Goal: Task Accomplishment & Management: Use online tool/utility

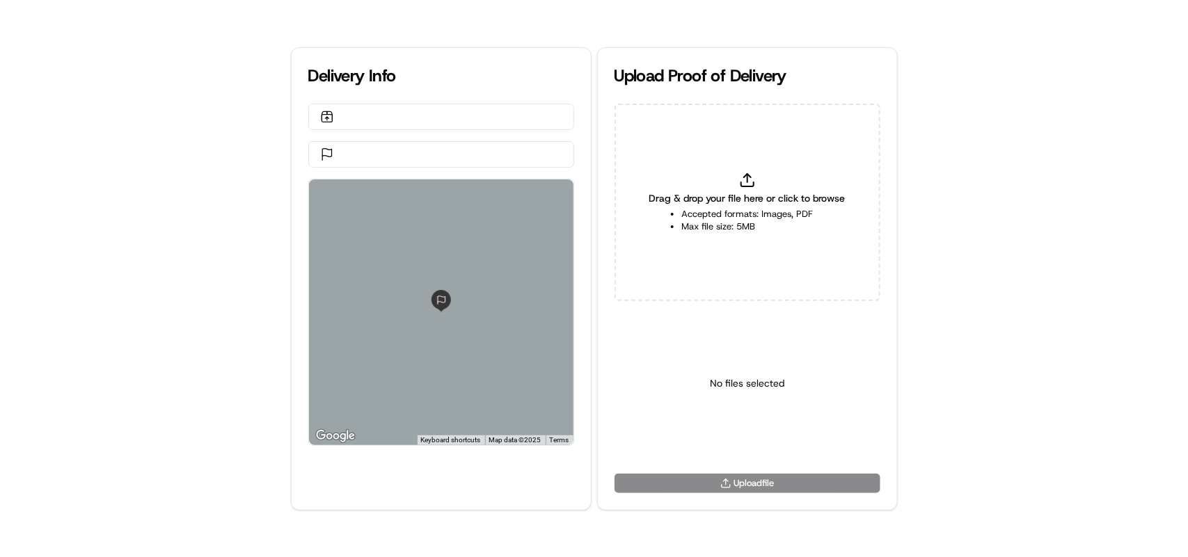
click at [753, 195] on span "Drag & drop your file here or click to browse" at bounding box center [747, 198] width 196 height 14
type input "C:\fakepath\c60a3bce2824440b99f18b8a4d0a25d1.jpg"
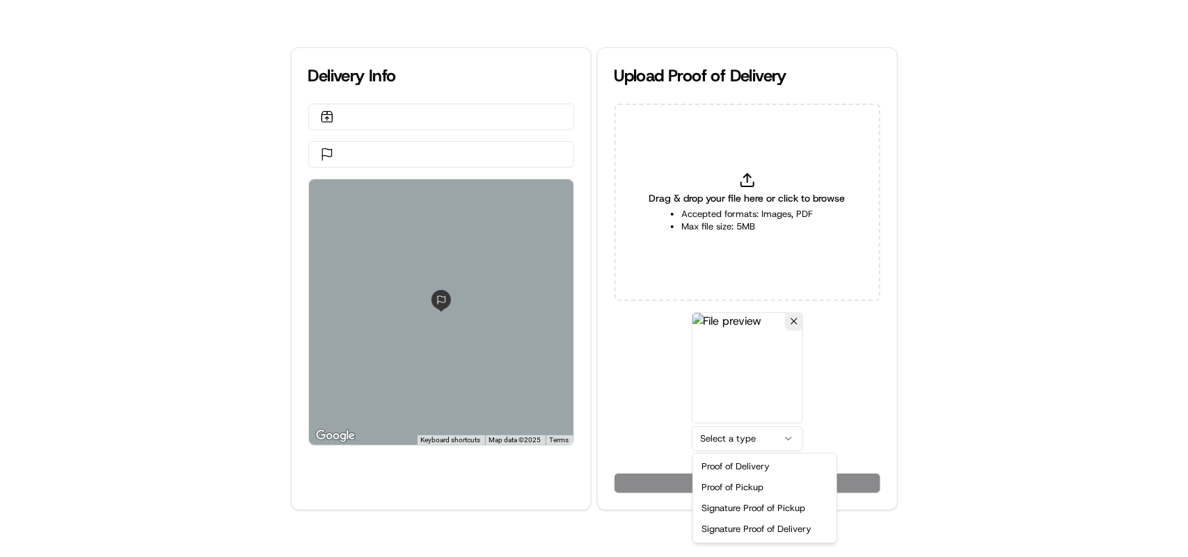
click at [743, 440] on html "Delivery Info ← Move left → Move right ↑ Move up ↓ Move down + Zoom in - Zoom o…" at bounding box center [594, 278] width 1188 height 557
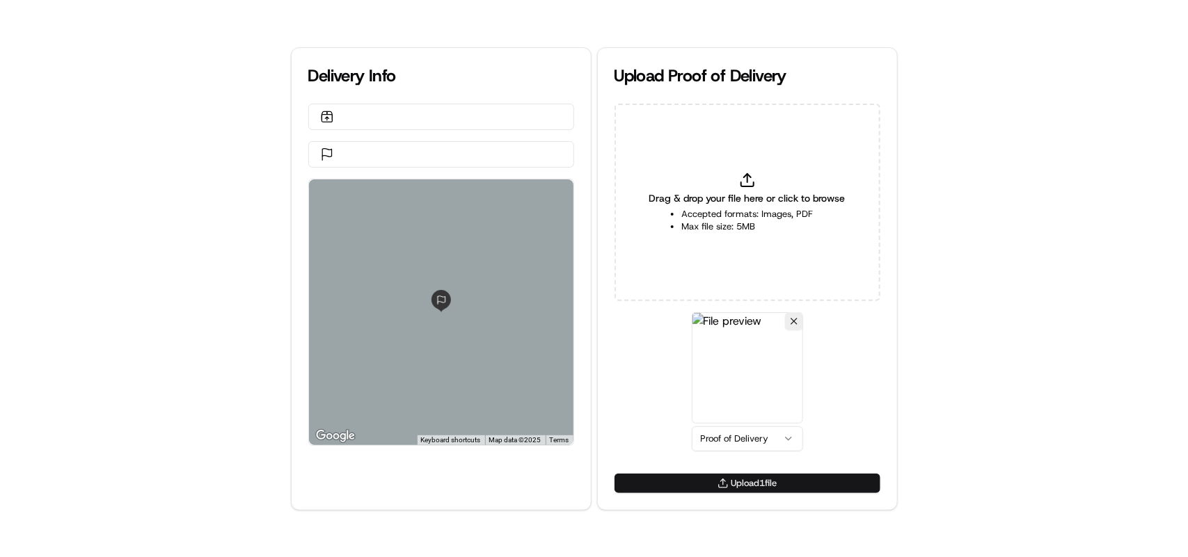
click at [749, 488] on button "Upload 1 file" at bounding box center [747, 483] width 266 height 19
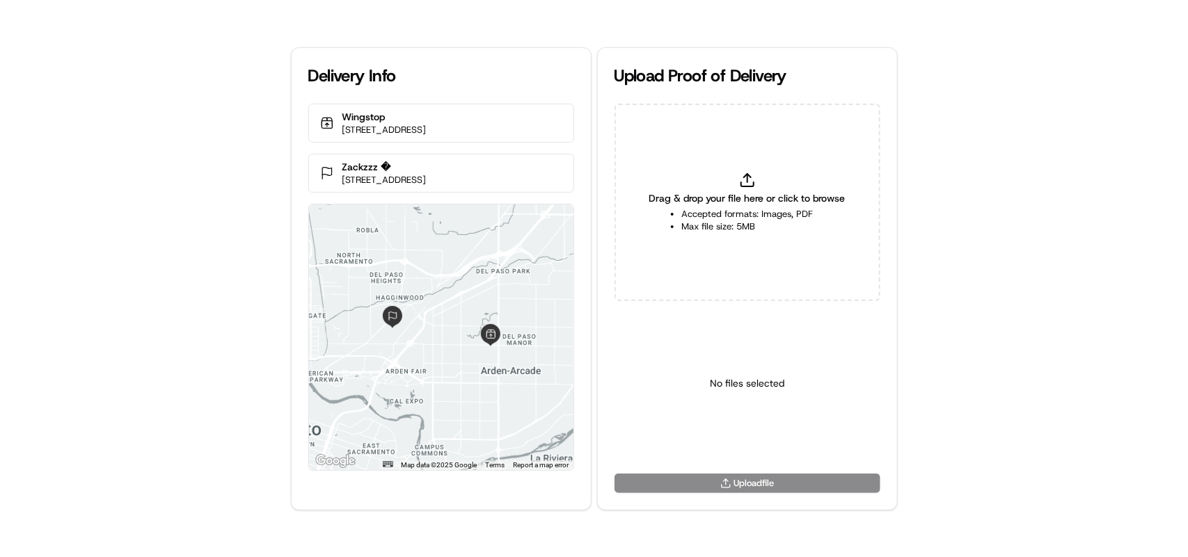
click at [732, 182] on div "Drag & drop your file here or click to browse Accepted formats: Images, PDF Max…" at bounding box center [747, 203] width 266 height 198
type input "C:\fakepath\c60a3bce2824440b99f18b8a4d0a25d1.jpg"
click at [742, 437] on html "Delivery Info Wingstop [STREET_ADDRESS] Zackzzz � [STREET_ADDRESS] ← Move left …" at bounding box center [594, 278] width 1188 height 557
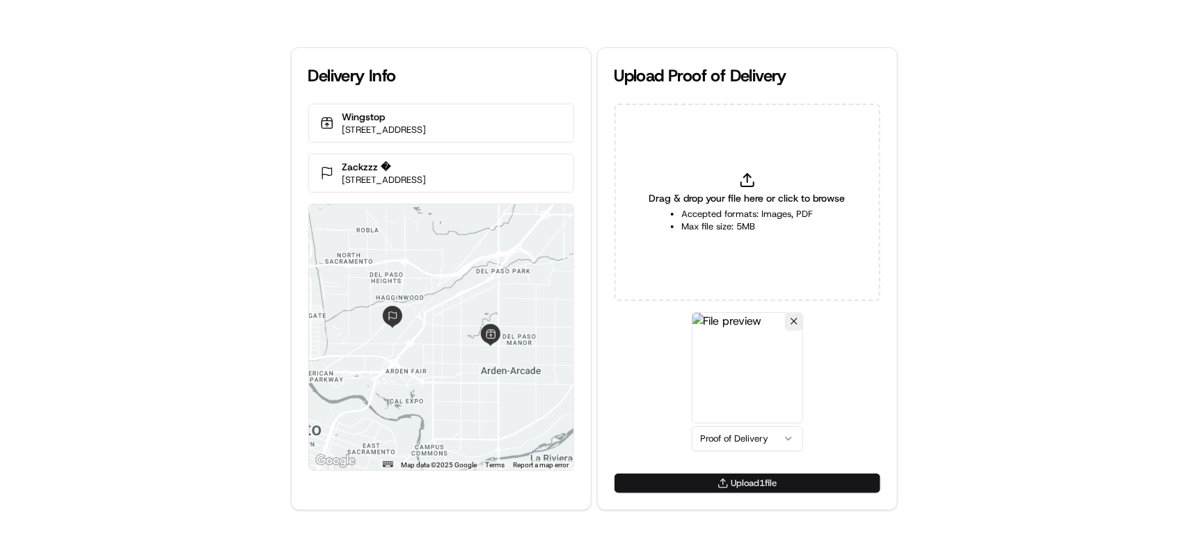
click at [741, 486] on button "Upload 1 file" at bounding box center [747, 483] width 266 height 19
